Goal: Task Accomplishment & Management: Manage account settings

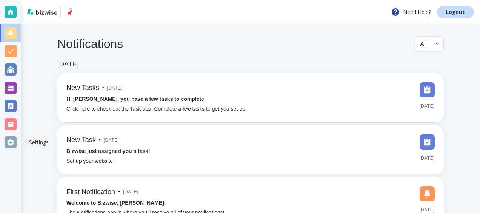
click at [10, 145] on div at bounding box center [11, 142] width 12 height 12
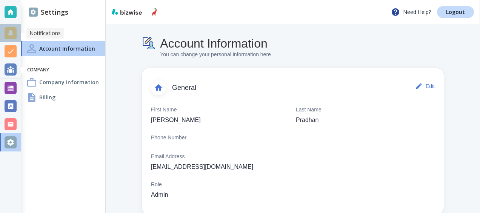
click at [11, 29] on div at bounding box center [11, 33] width 12 height 12
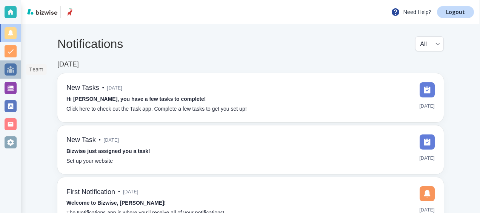
click at [10, 61] on div at bounding box center [10, 69] width 21 height 18
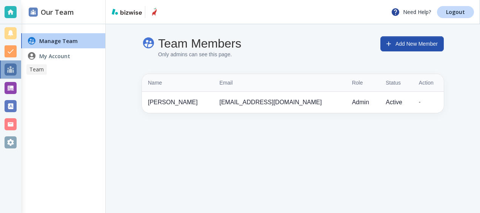
click at [11, 72] on div at bounding box center [11, 69] width 12 height 12
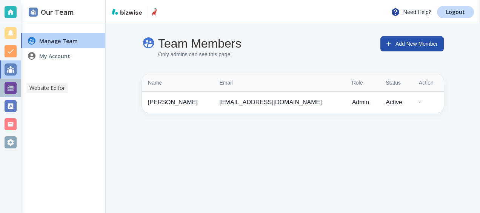
click at [11, 89] on div at bounding box center [11, 88] width 12 height 12
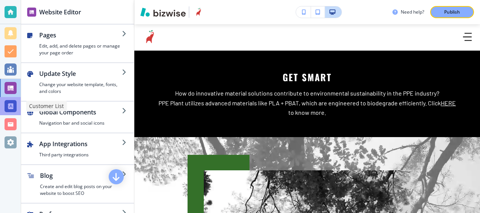
click at [6, 105] on div at bounding box center [11, 106] width 12 height 12
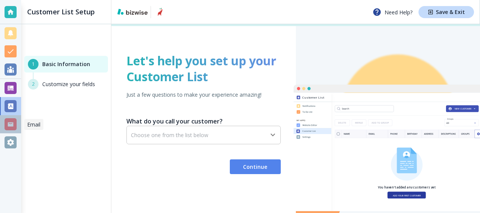
click at [10, 126] on div at bounding box center [11, 124] width 12 height 12
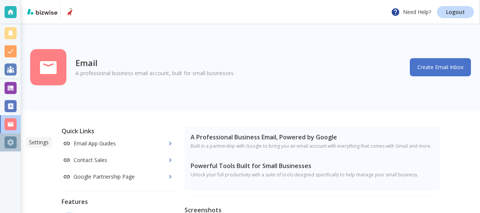
click at [11, 139] on div at bounding box center [11, 142] width 12 height 12
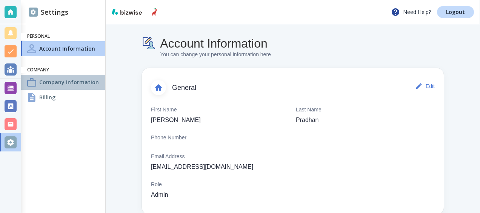
click at [83, 82] on h4 "Company Information" at bounding box center [69, 82] width 60 height 8
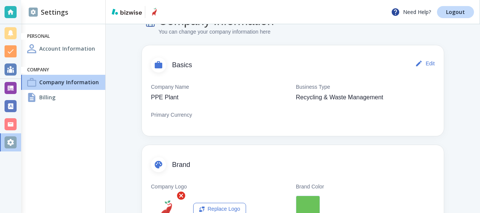
scroll to position [27, 0]
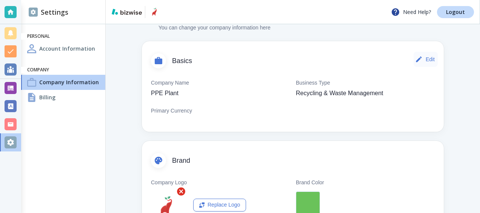
click at [420, 60] on button "Edit" at bounding box center [426, 59] width 24 height 15
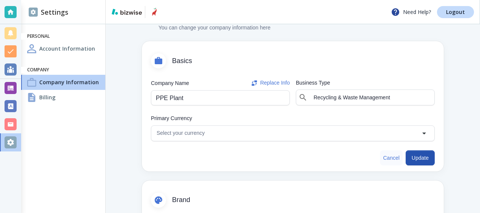
click at [382, 157] on button "Cancel" at bounding box center [391, 157] width 23 height 15
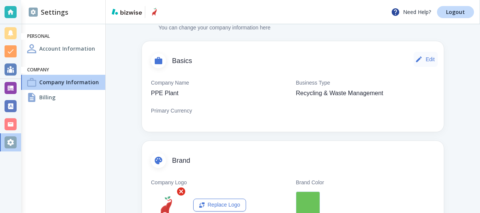
click at [423, 58] on button "Edit" at bounding box center [426, 59] width 24 height 15
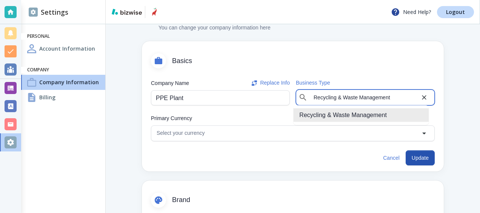
click at [400, 98] on input "Recycling & Waste Management" at bounding box center [365, 97] width 109 height 11
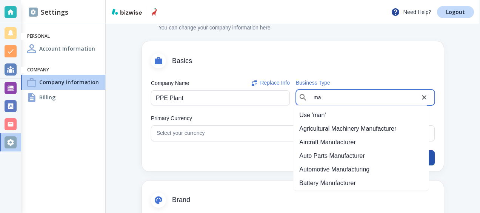
type input "m"
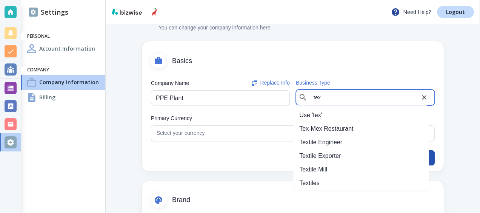
scroll to position [2, 0]
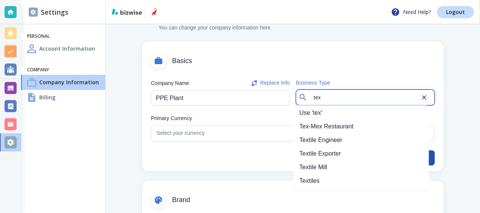
click at [380, 183] on li "Textiles" at bounding box center [360, 181] width 135 height 14
type input "Textiles"
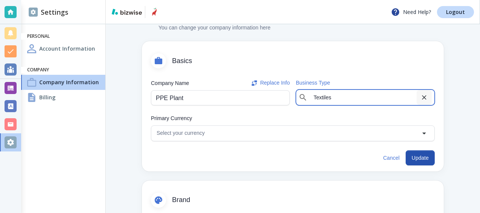
click at [422, 98] on icon "Clear" at bounding box center [424, 97] width 5 height 5
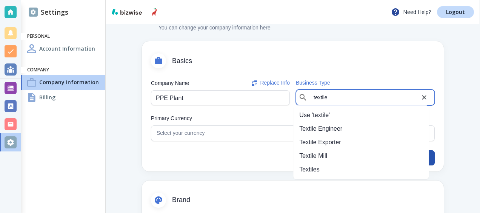
click at [374, 166] on li "Textiles" at bounding box center [360, 170] width 135 height 14
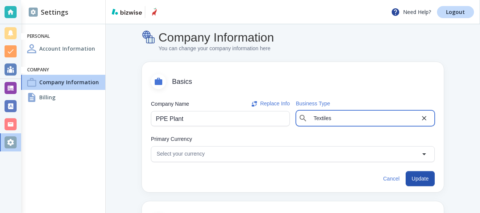
scroll to position [0, 0]
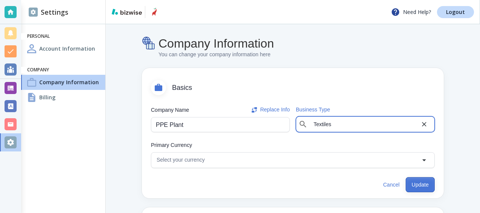
type input "Textiles"
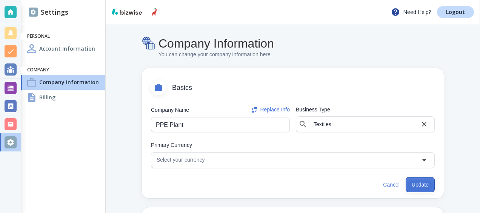
click at [410, 182] on button "Update" at bounding box center [420, 184] width 29 height 15
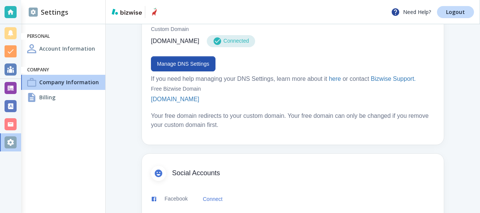
scroll to position [480, 0]
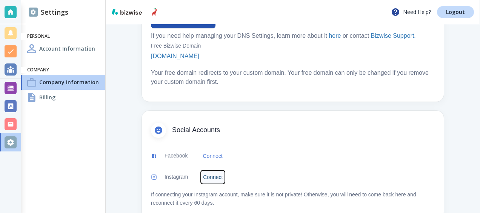
click at [218, 169] on link "Connect" at bounding box center [213, 176] width 26 height 15
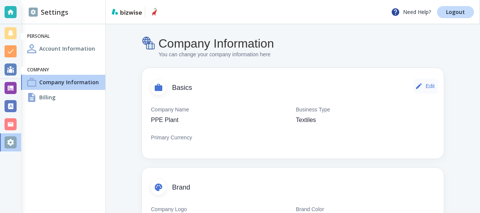
click at [426, 84] on button "Edit" at bounding box center [426, 85] width 24 height 15
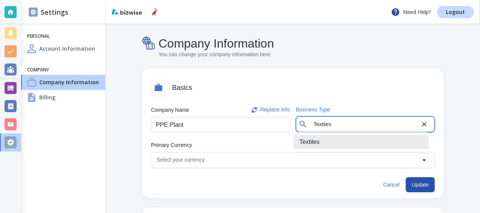
click at [362, 125] on input "Textiles" at bounding box center [365, 124] width 109 height 11
click at [380, 123] on input "Textiles" at bounding box center [365, 124] width 109 height 11
paste input "Recycling & Waste Management"
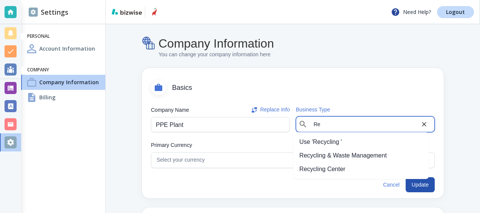
type input "R"
type input "s"
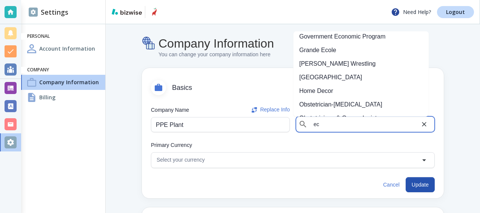
scroll to position [3, 0]
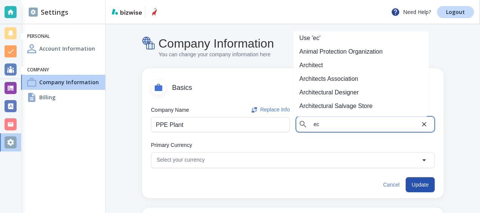
type input "e"
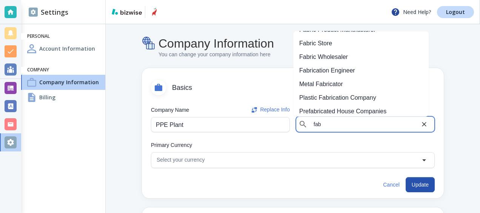
scroll to position [0, 0]
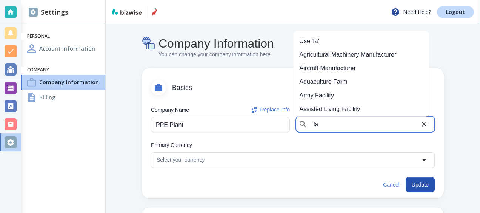
type input "f"
type input "m"
click at [355, 96] on li "Biotechnology Company" at bounding box center [360, 96] width 135 height 14
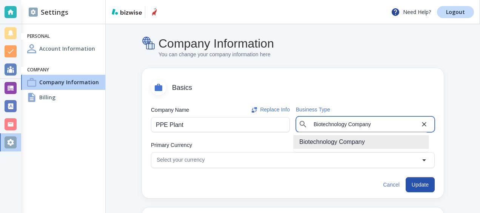
click at [373, 124] on input "Biotechnology Company" at bounding box center [365, 124] width 109 height 11
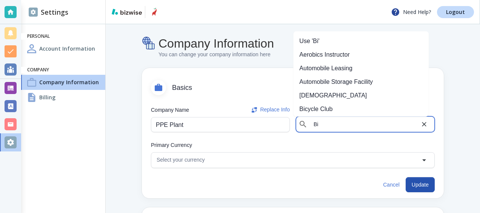
type input "B"
click at [363, 69] on li "Textile Engineer" at bounding box center [360, 69] width 135 height 14
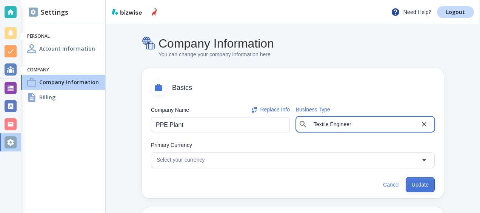
type input "Textile Engineer"
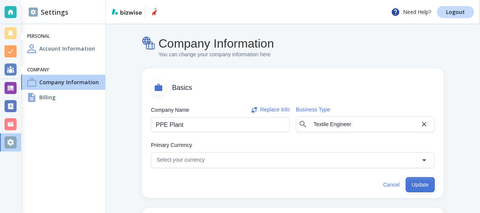
click at [414, 187] on button "Update" at bounding box center [420, 184] width 29 height 15
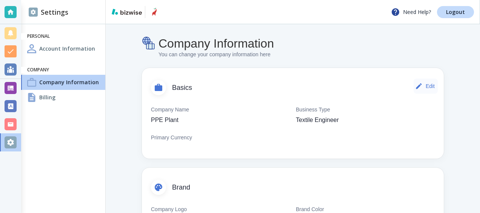
click at [427, 86] on button "Edit" at bounding box center [426, 85] width 24 height 15
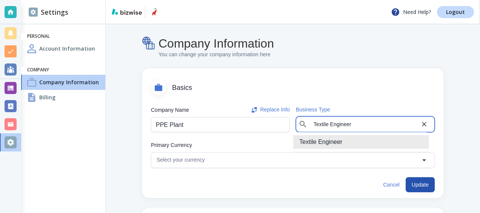
click at [354, 125] on input "Textile Engineer" at bounding box center [365, 124] width 109 height 11
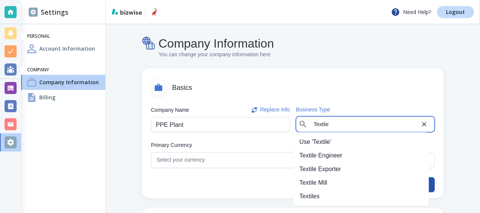
click at [363, 155] on li "Textile Engineer" at bounding box center [360, 156] width 135 height 14
type input "Textile Engineer"
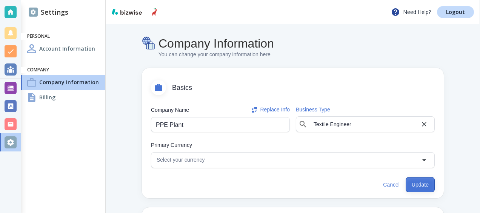
click at [417, 186] on button "Update" at bounding box center [420, 184] width 29 height 15
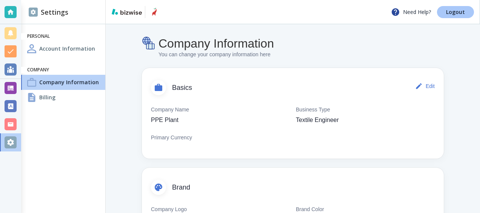
click at [452, 9] on p "Logout" at bounding box center [455, 11] width 19 height 5
